Goal: Transaction & Acquisition: Purchase product/service

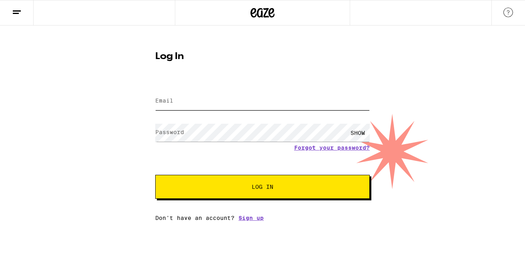
click at [281, 108] on input "Email" at bounding box center [262, 101] width 214 height 18
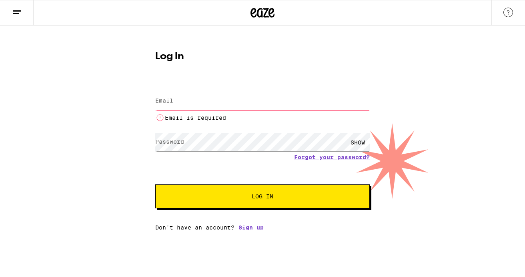
type input "[EMAIL_ADDRESS][DOMAIN_NAME]"
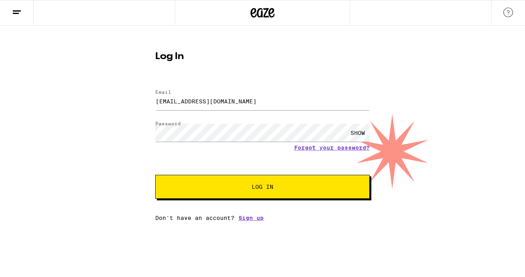
click at [279, 190] on span "Log In" at bounding box center [263, 187] width 150 height 6
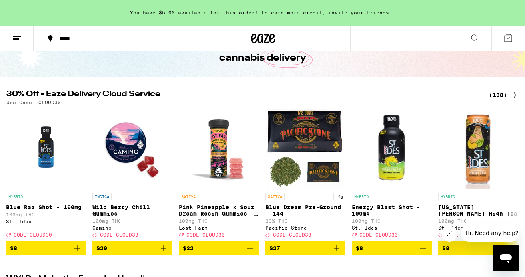
scroll to position [50, 0]
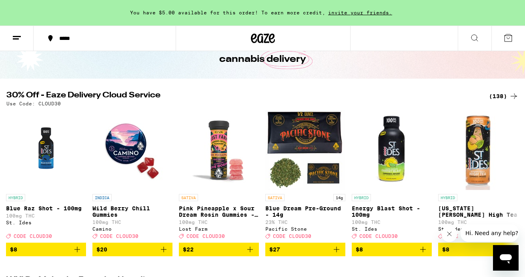
click at [504, 93] on div "(138)" at bounding box center [504, 97] width 30 height 10
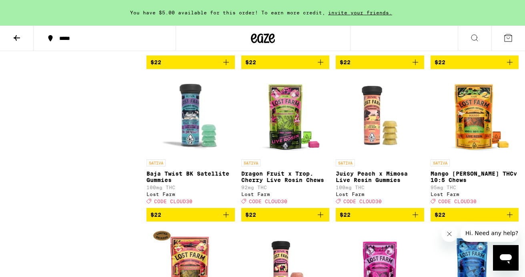
scroll to position [1602, 0]
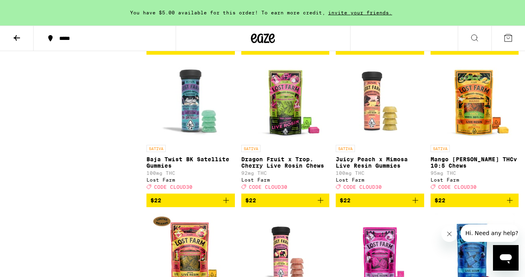
click at [393, 176] on p "100mg THC" at bounding box center [379, 173] width 88 height 5
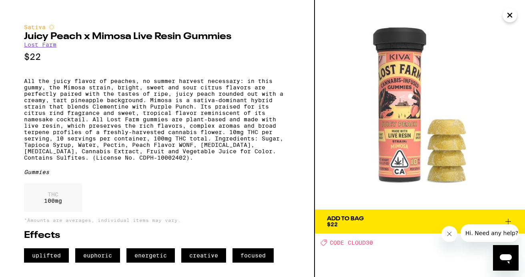
scroll to position [1634, 0]
click at [509, 18] on icon "Close" at bounding box center [510, 15] width 10 height 12
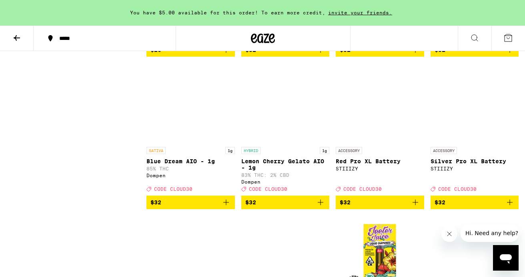
scroll to position [3420, 0]
